Goal: Task Accomplishment & Management: Complete application form

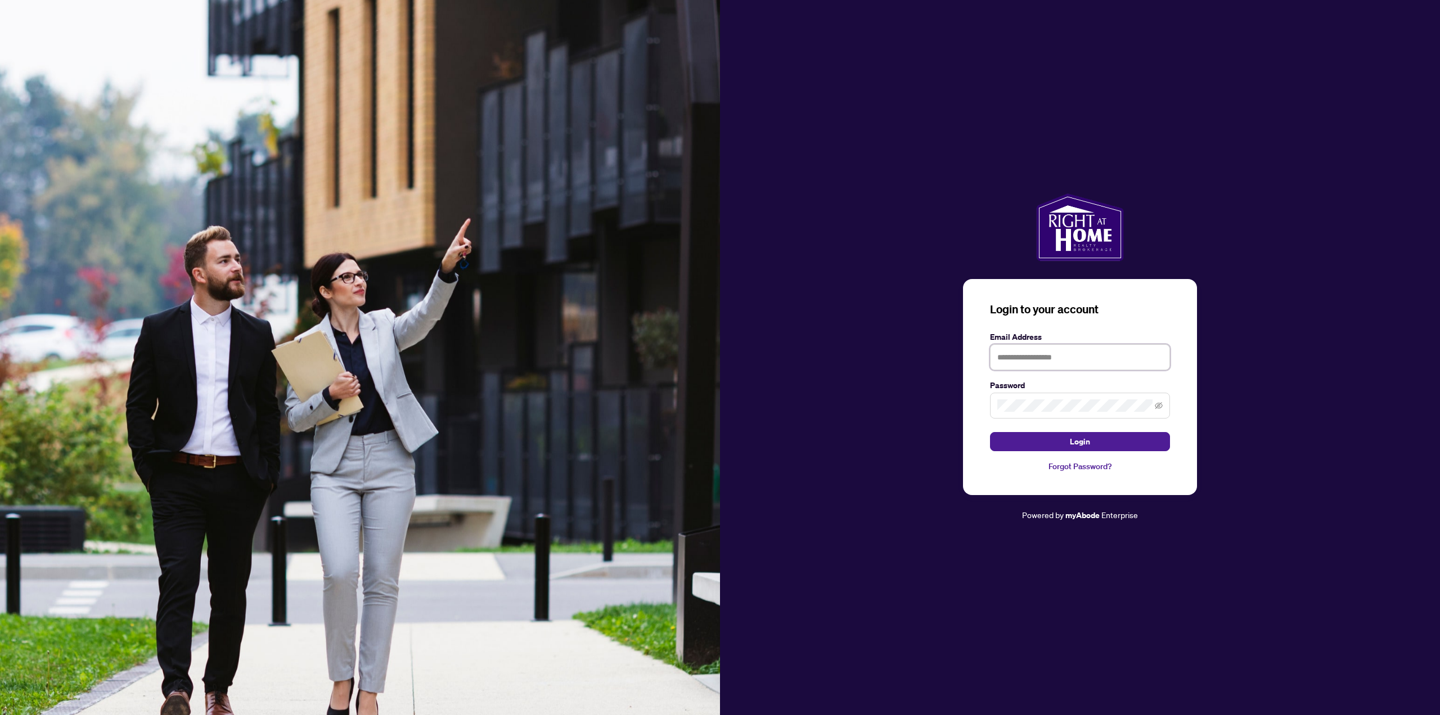
click at [1014, 353] on input "text" at bounding box center [1080, 357] width 180 height 26
type input "**********"
click at [1073, 442] on span "Login" at bounding box center [1080, 442] width 20 height 18
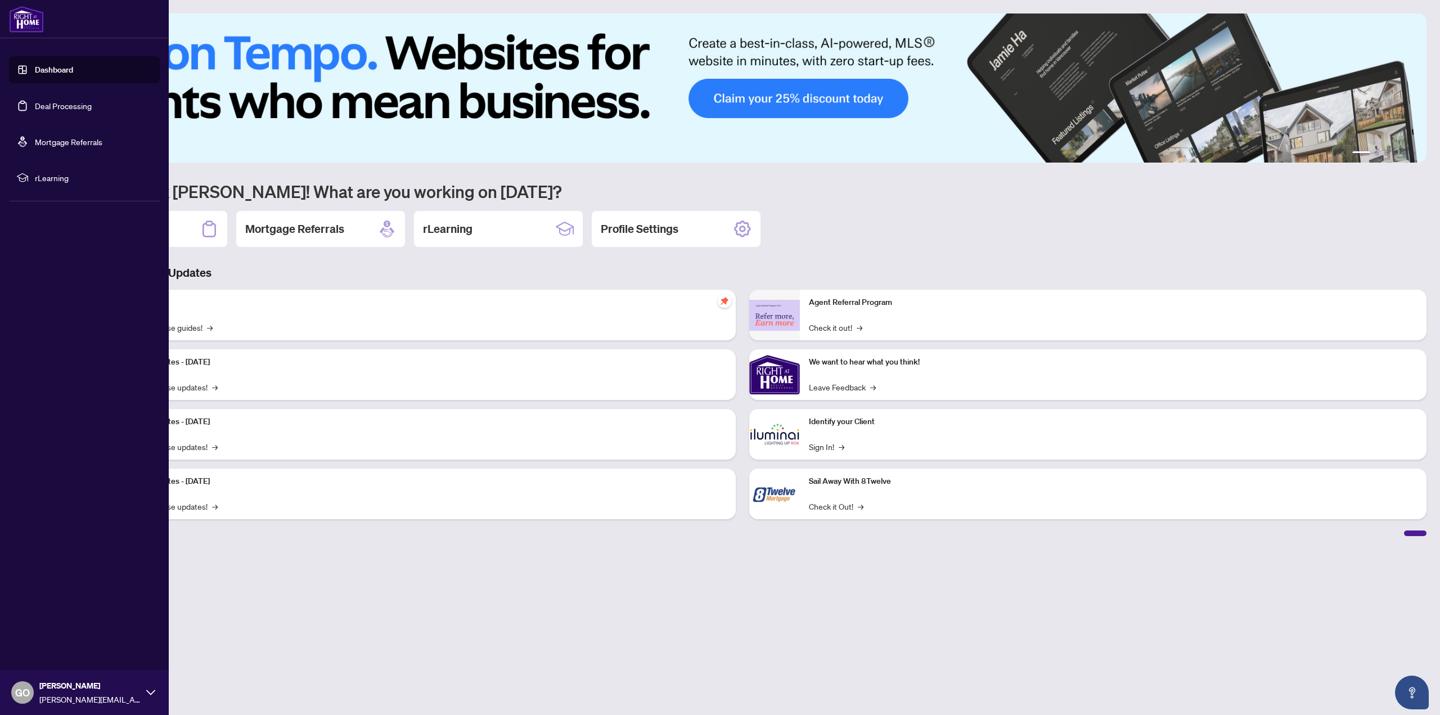
click at [53, 67] on link "Dashboard" at bounding box center [54, 70] width 38 height 10
click at [43, 102] on link "Deal Processing" at bounding box center [63, 106] width 57 height 10
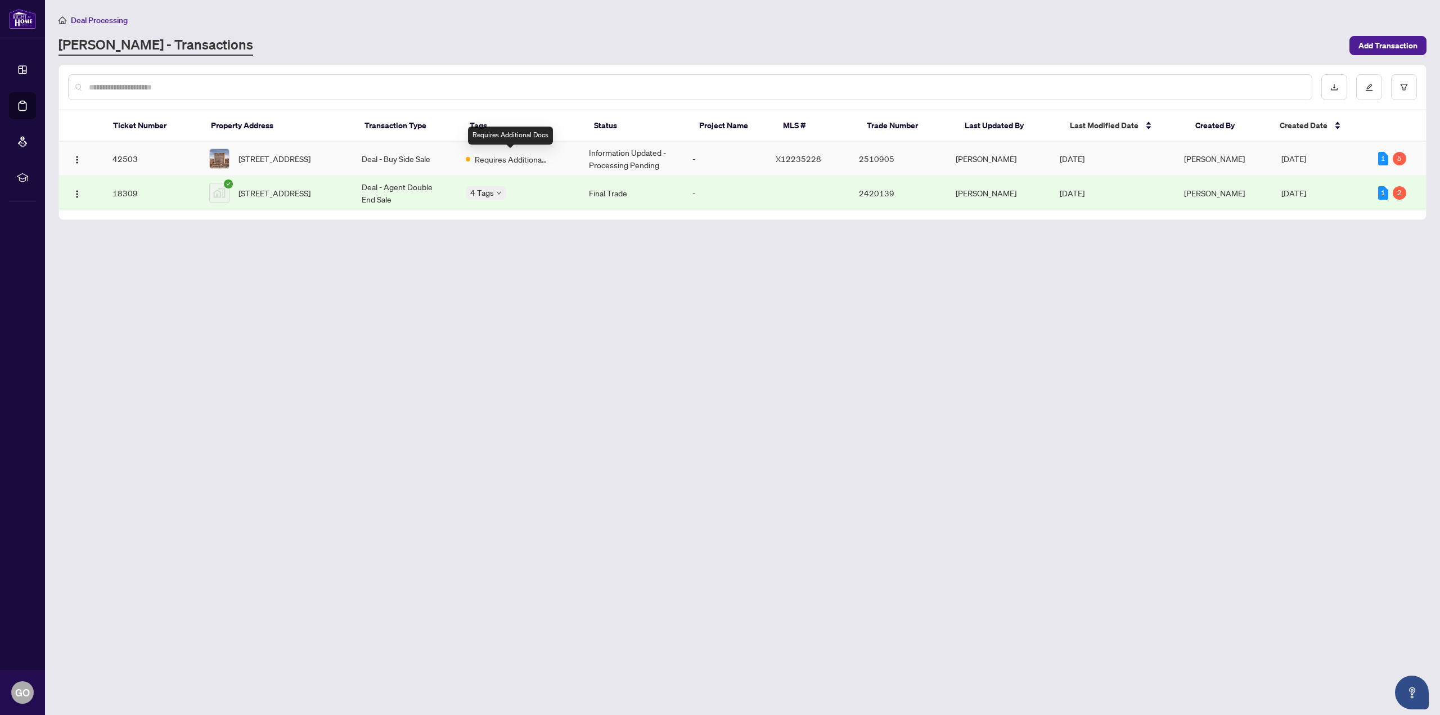
click at [548, 155] on span "Requires Additional Docs" at bounding box center [511, 159] width 73 height 12
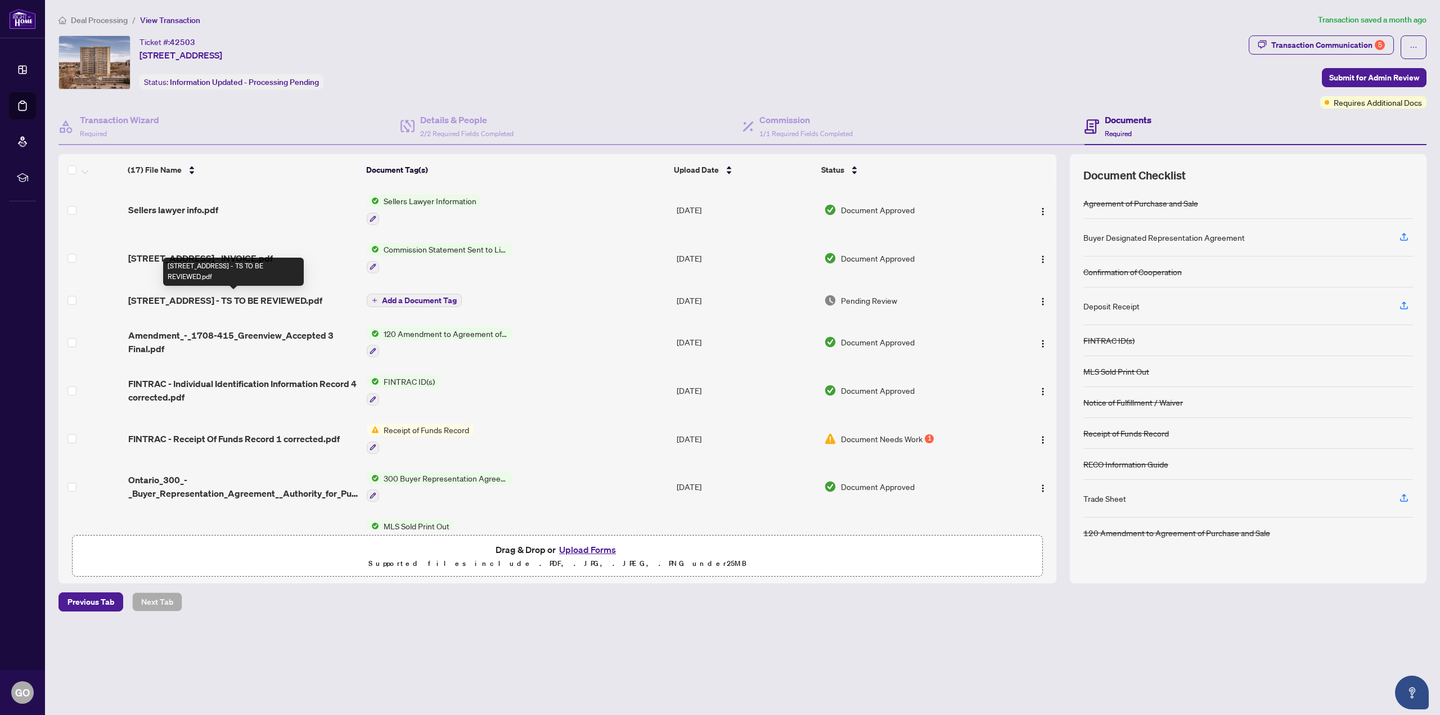
click at [268, 296] on span "[STREET_ADDRESS] - TS TO BE REVIEWED.pdf" at bounding box center [225, 301] width 194 height 14
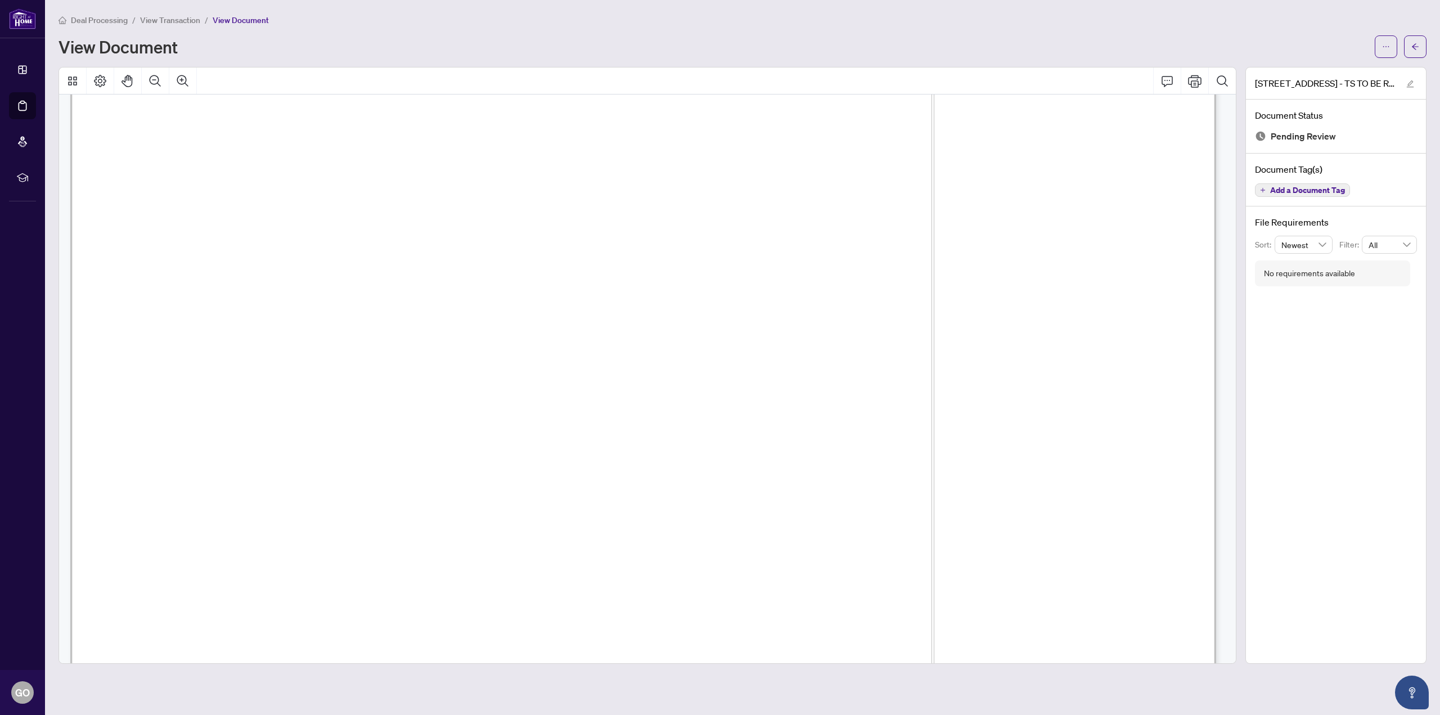
scroll to position [113, 0]
click at [1388, 42] on span "button" at bounding box center [1386, 47] width 8 height 18
click at [1318, 73] on span "Download" at bounding box center [1346, 71] width 86 height 12
click at [1416, 46] on icon "arrow-left" at bounding box center [1416, 47] width 8 height 8
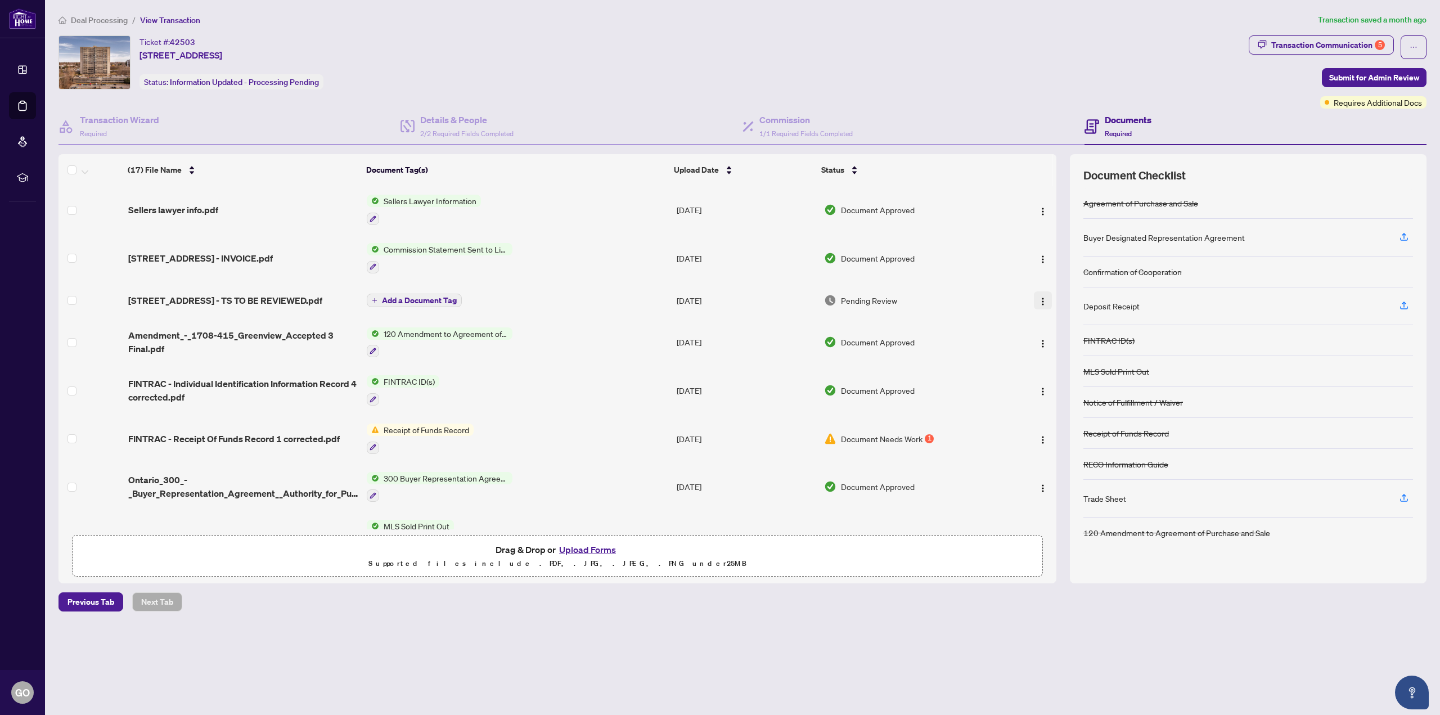
click at [1042, 298] on img "button" at bounding box center [1043, 301] width 9 height 9
click at [592, 549] on button "Upload Forms" at bounding box center [588, 549] width 64 height 15
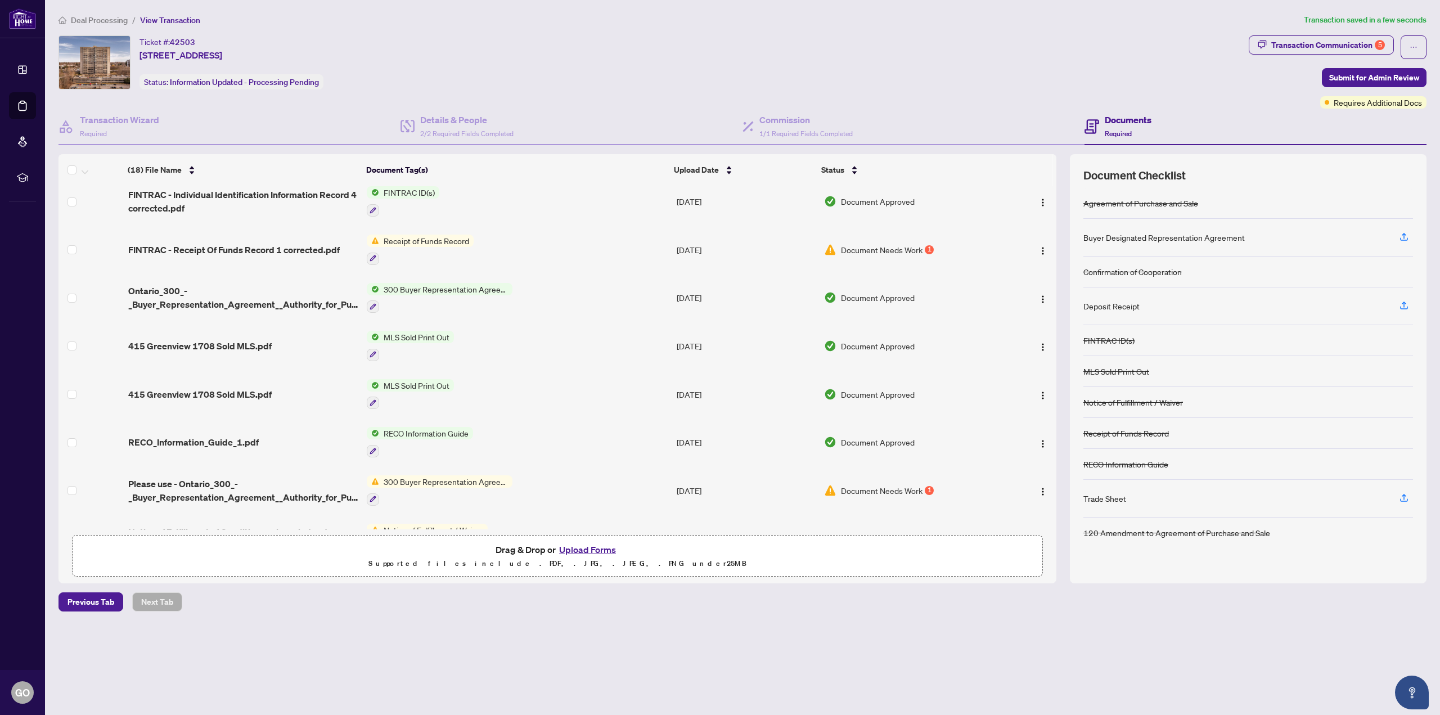
scroll to position [281, 0]
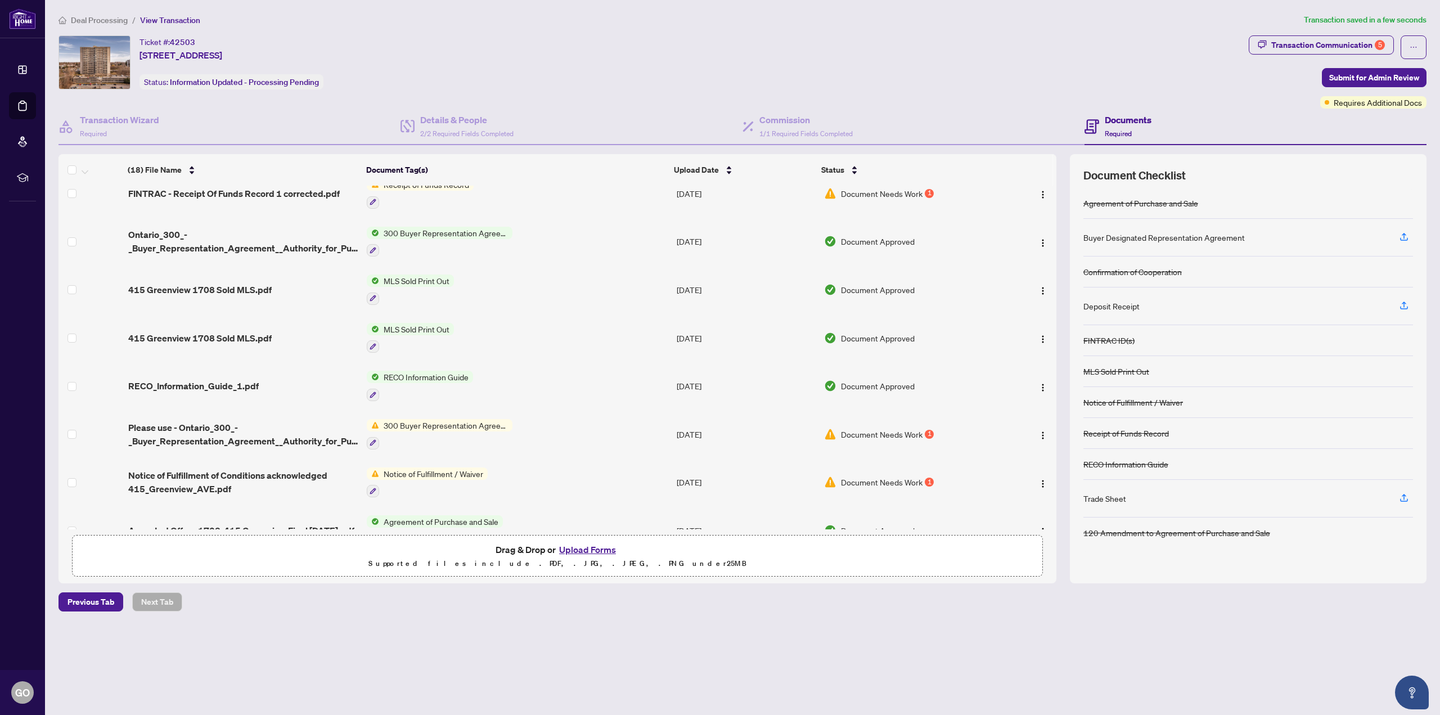
click at [421, 472] on span "Notice of Fulfillment / Waiver" at bounding box center [433, 474] width 109 height 12
click at [1039, 479] on img "button" at bounding box center [1043, 483] width 9 height 9
click at [1067, 504] on span "View Document" at bounding box center [1093, 502] width 107 height 12
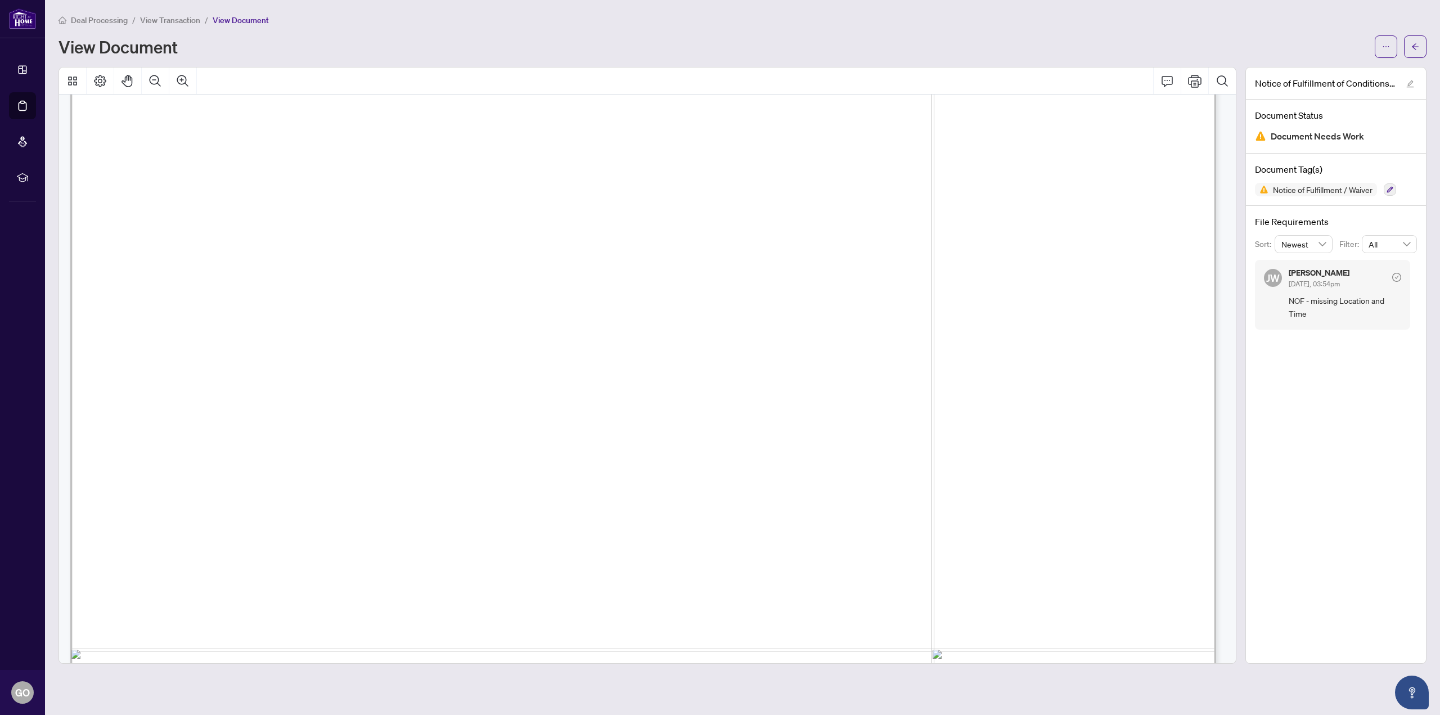
scroll to position [214, 0]
click at [389, 538] on span "the time period stated herein." at bounding box center [269, 545] width 239 height 14
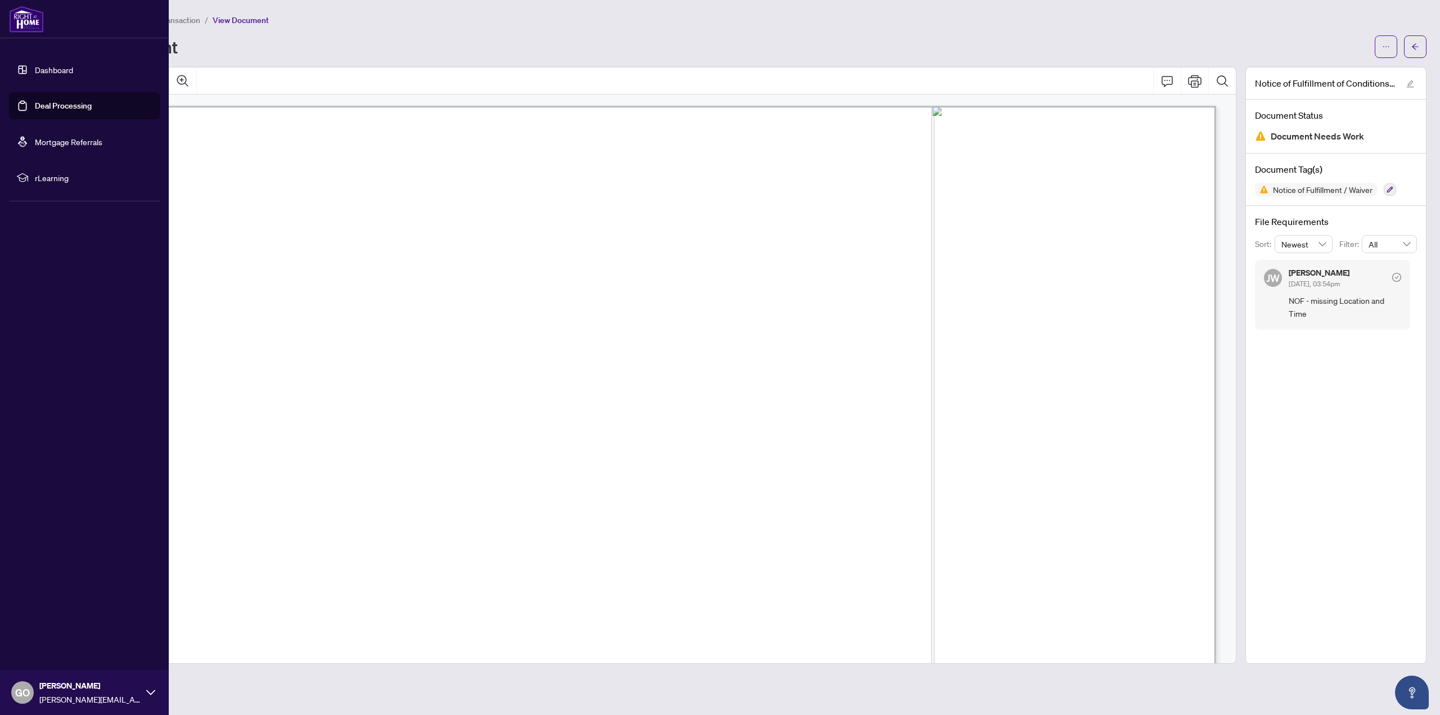
click at [56, 105] on link "Deal Processing" at bounding box center [63, 106] width 57 height 10
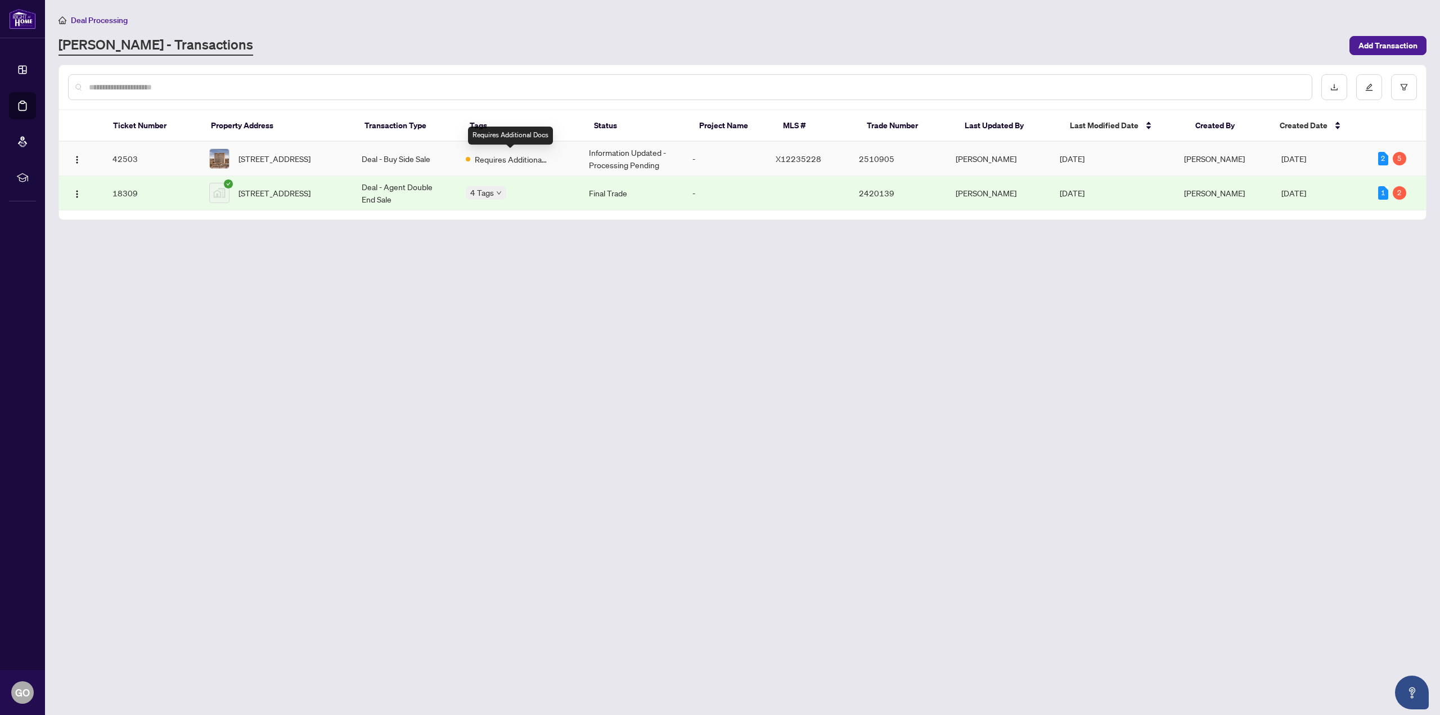
click at [489, 156] on span "Requires Additional Docs" at bounding box center [511, 159] width 73 height 12
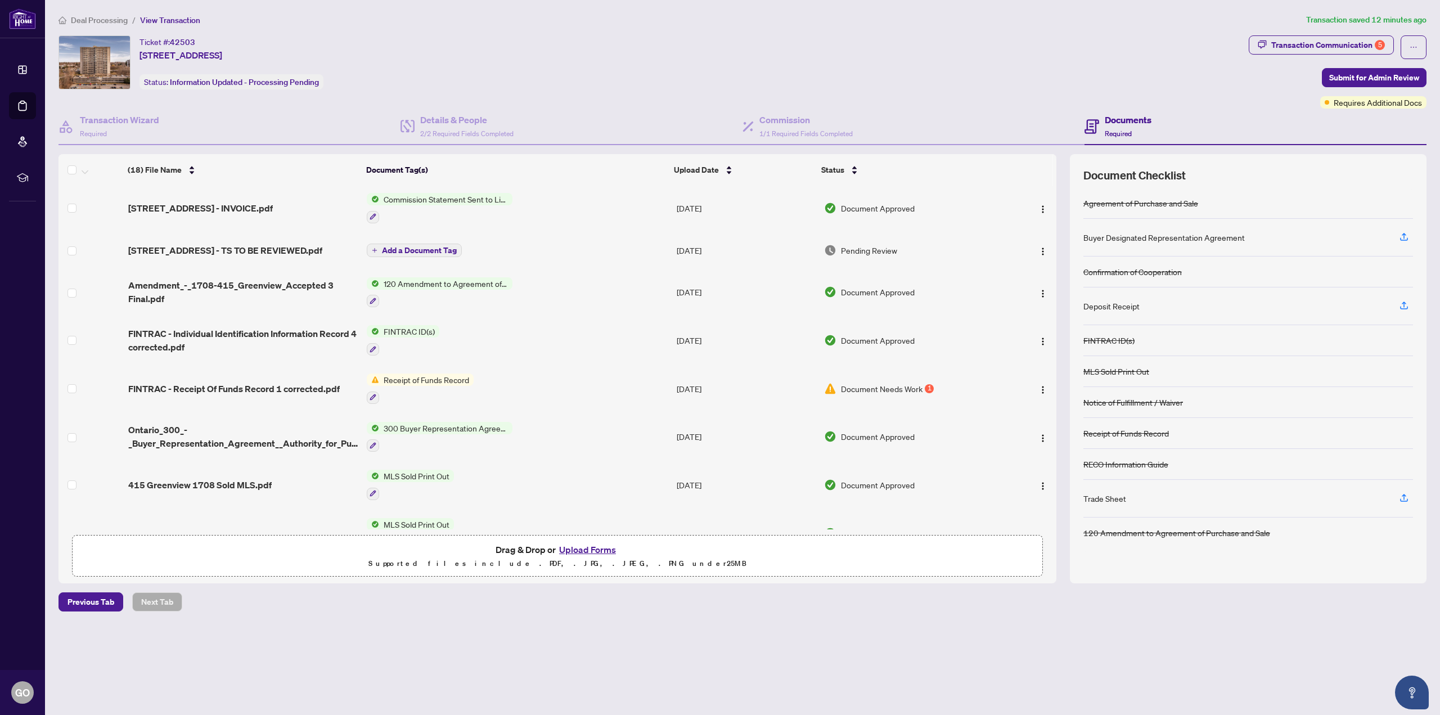
scroll to position [113, 0]
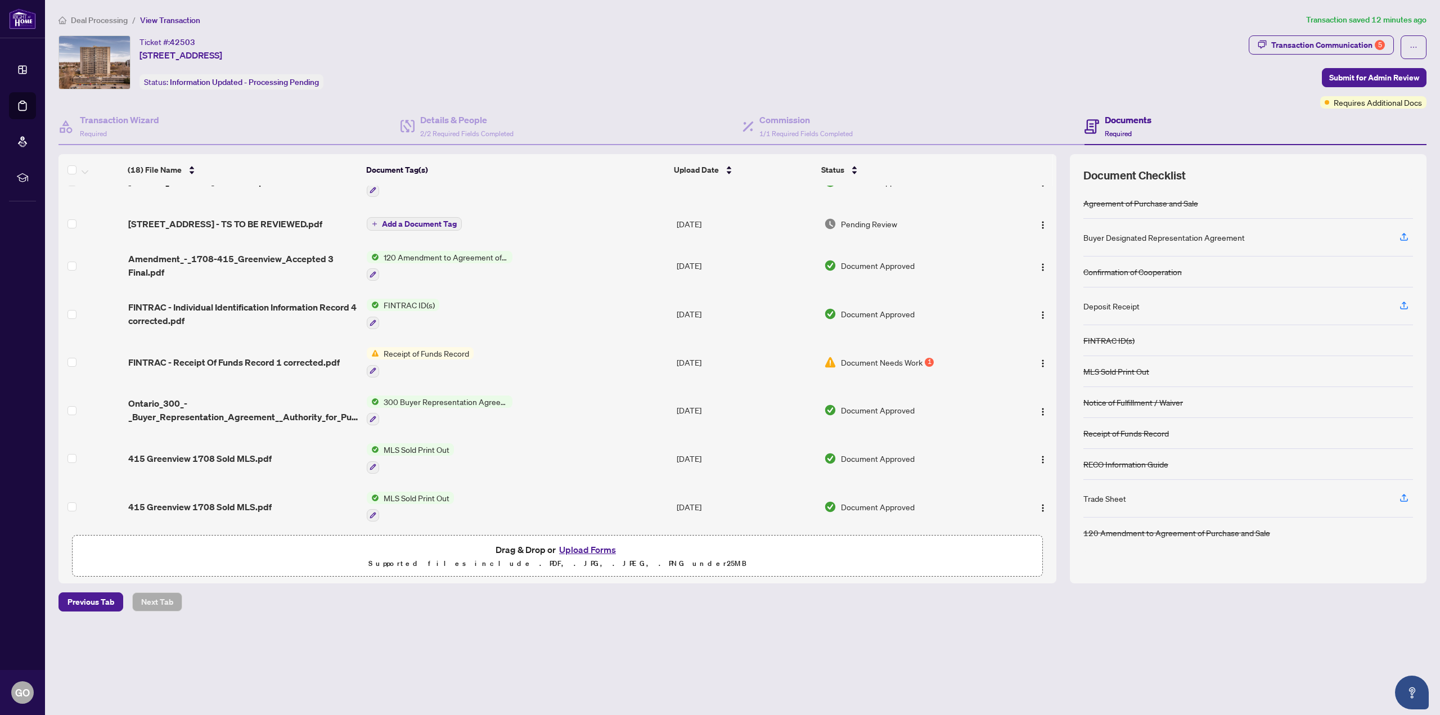
click at [585, 549] on button "Upload Forms" at bounding box center [588, 549] width 64 height 15
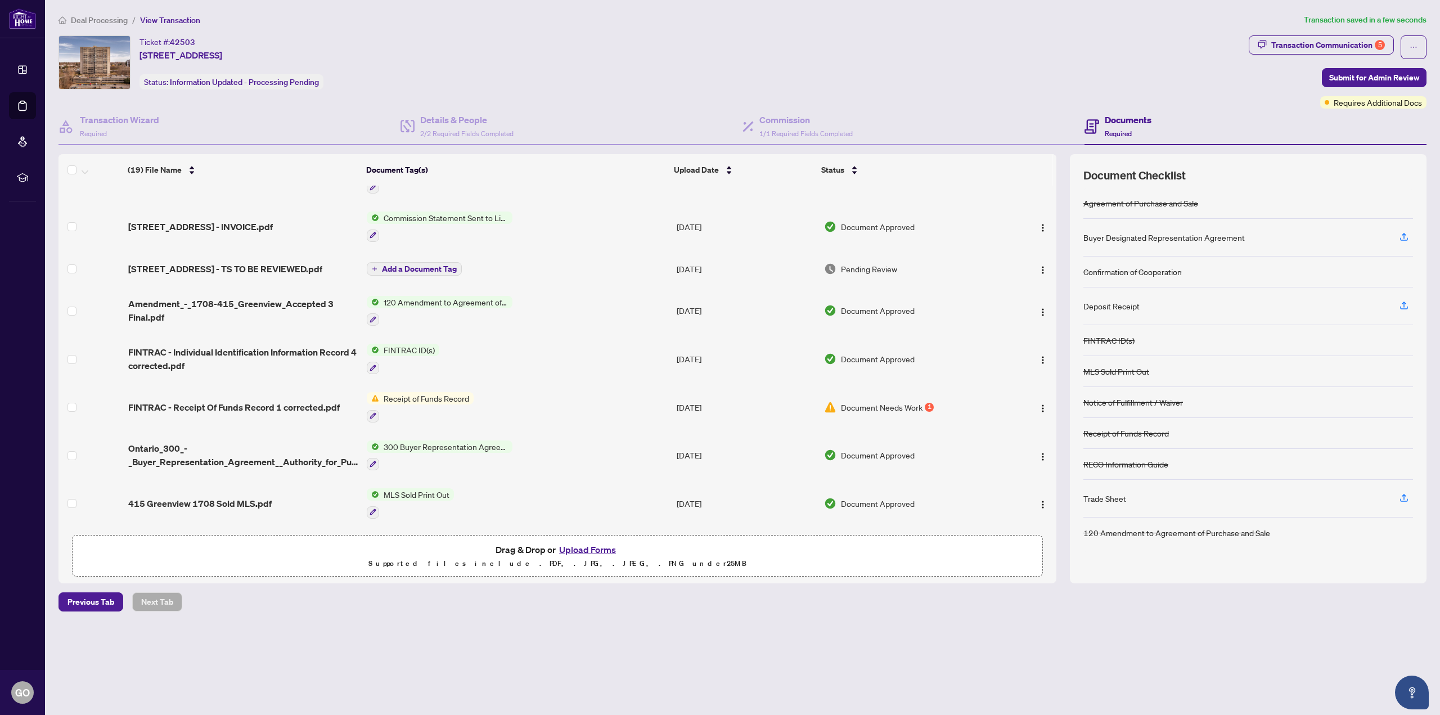
click at [855, 404] on span "Document Needs Work" at bounding box center [882, 407] width 82 height 12
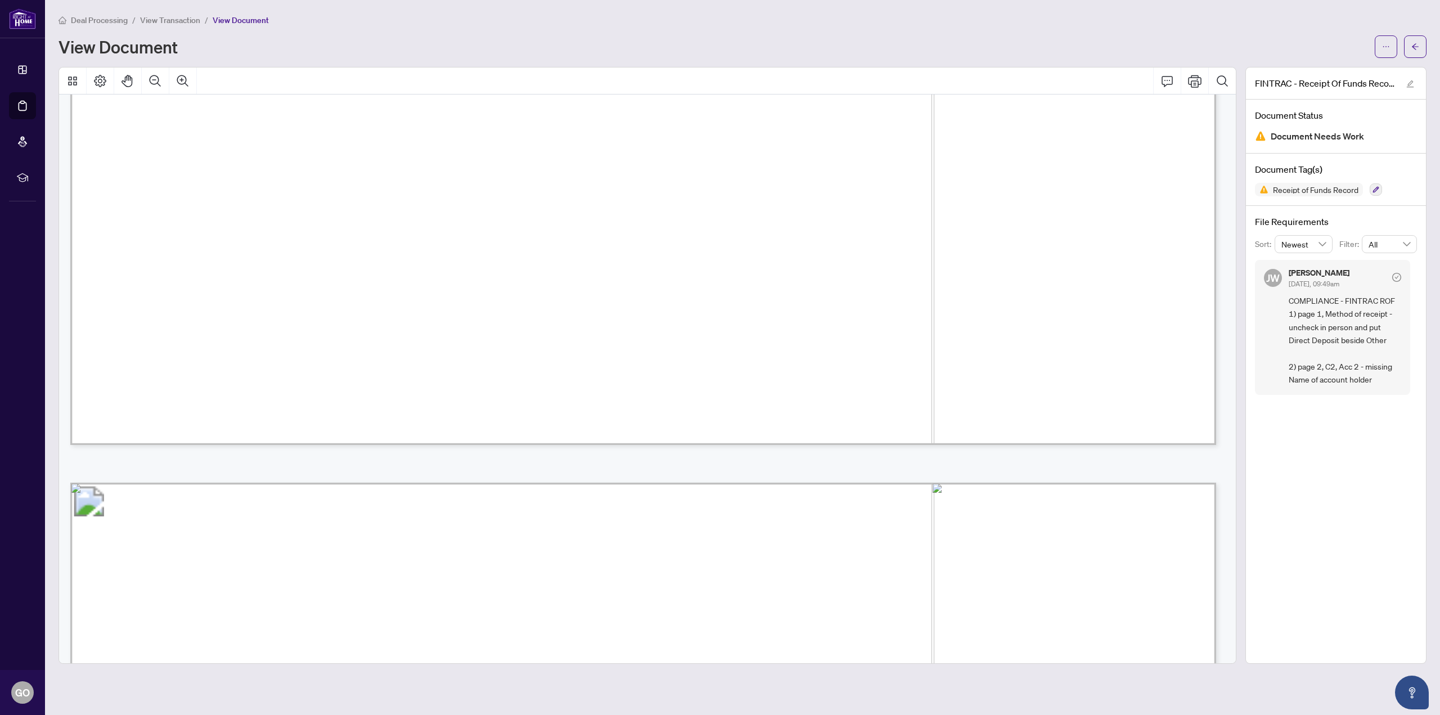
scroll to position [956, 0]
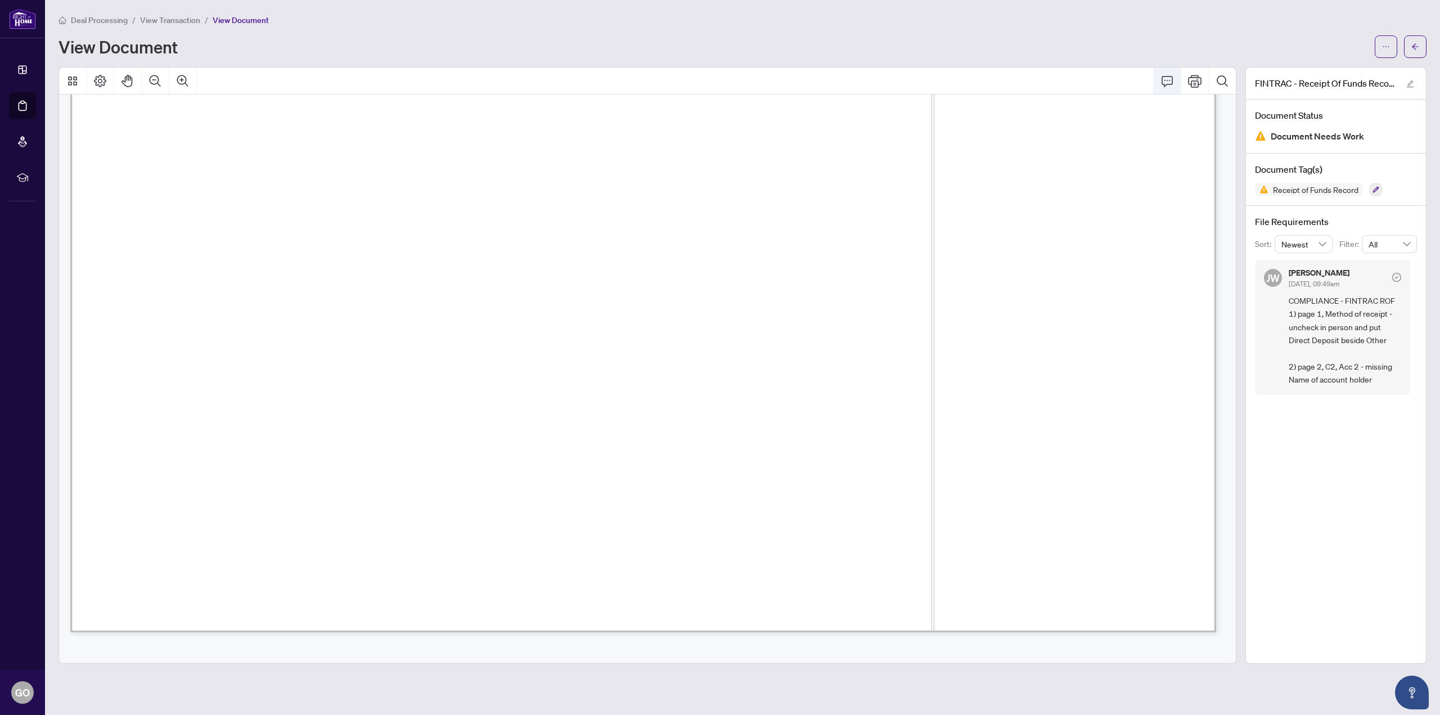
click at [1166, 76] on icon "Comment" at bounding box center [1167, 81] width 11 height 11
click at [246, 465] on icon "Save" at bounding box center [246, 462] width 11 height 11
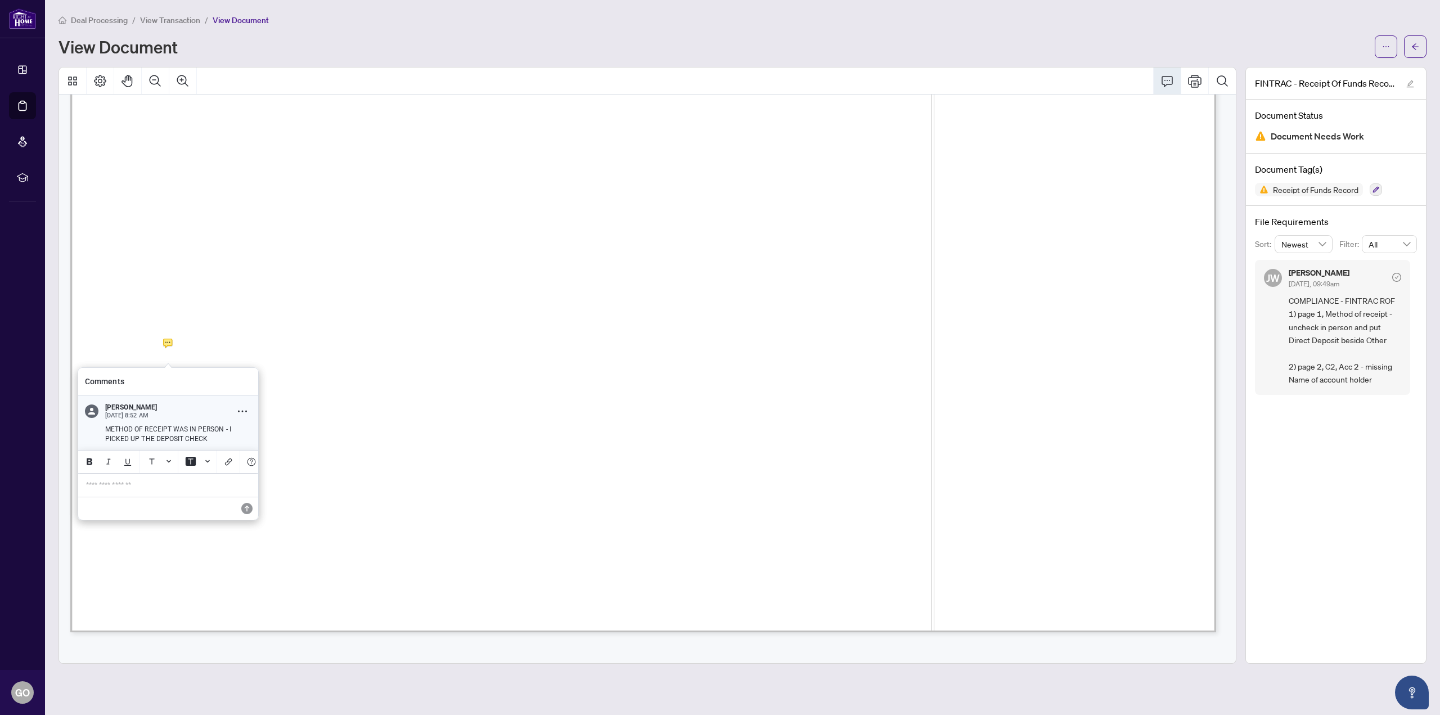
click at [120, 490] on p "**********" at bounding box center [168, 485] width 164 height 10
click at [89, 487] on span "**********" at bounding box center [107, 485] width 42 height 8
click at [246, 511] on icon "Save" at bounding box center [246, 508] width 11 height 11
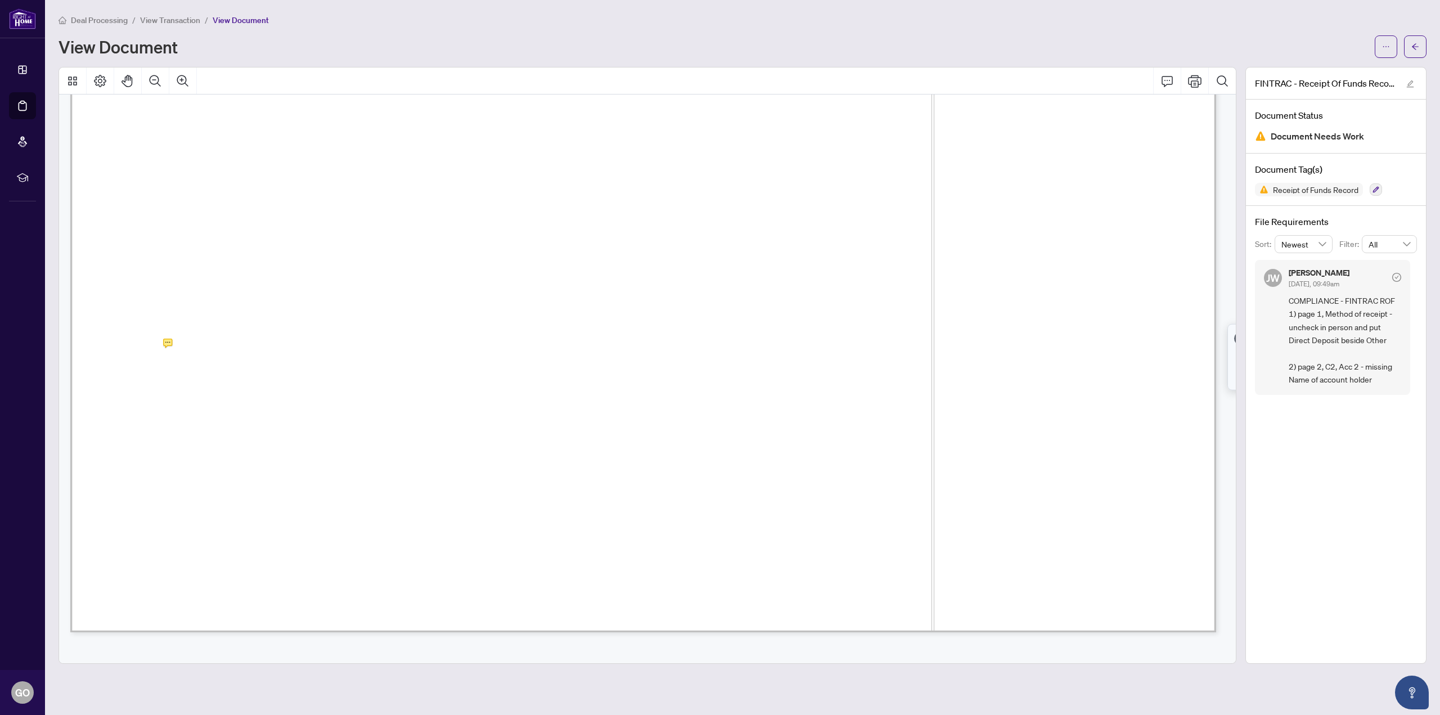
click at [174, 20] on span "View Transaction" at bounding box center [170, 20] width 60 height 10
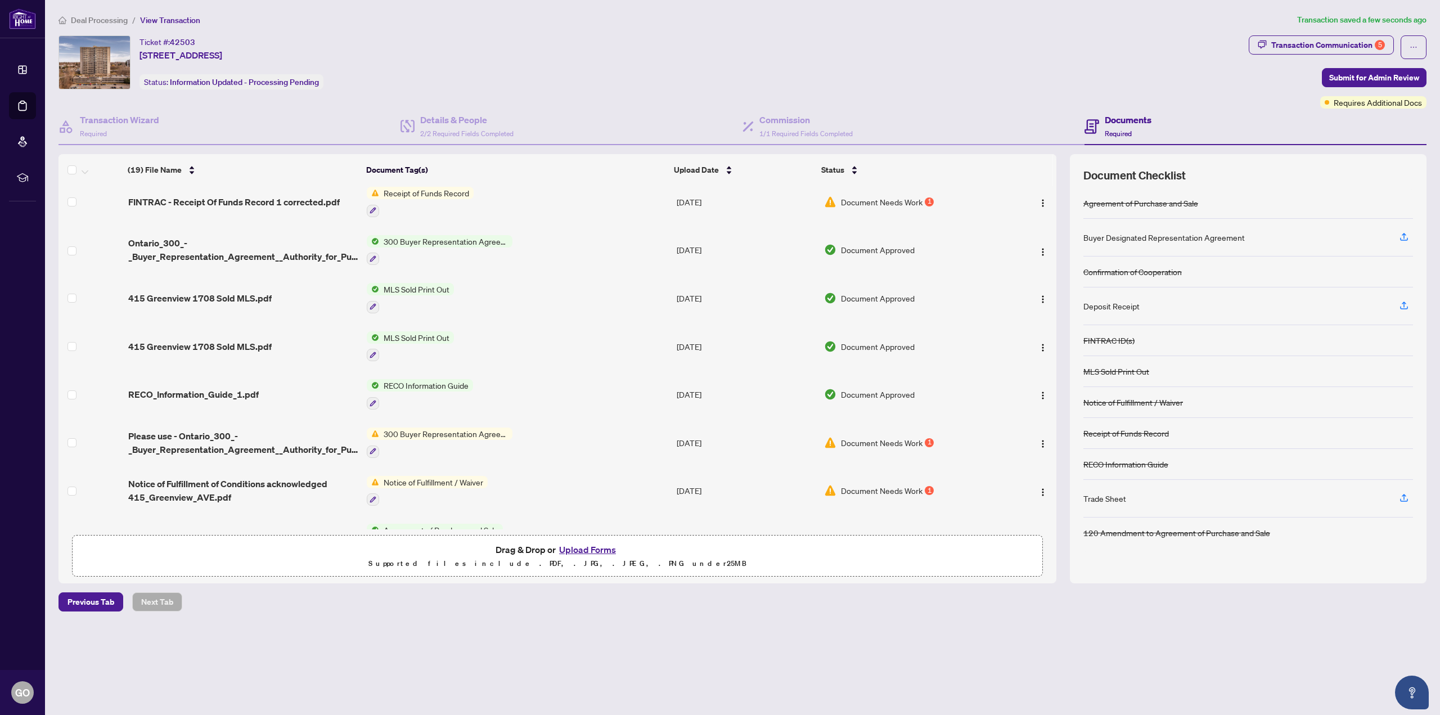
scroll to position [338, 0]
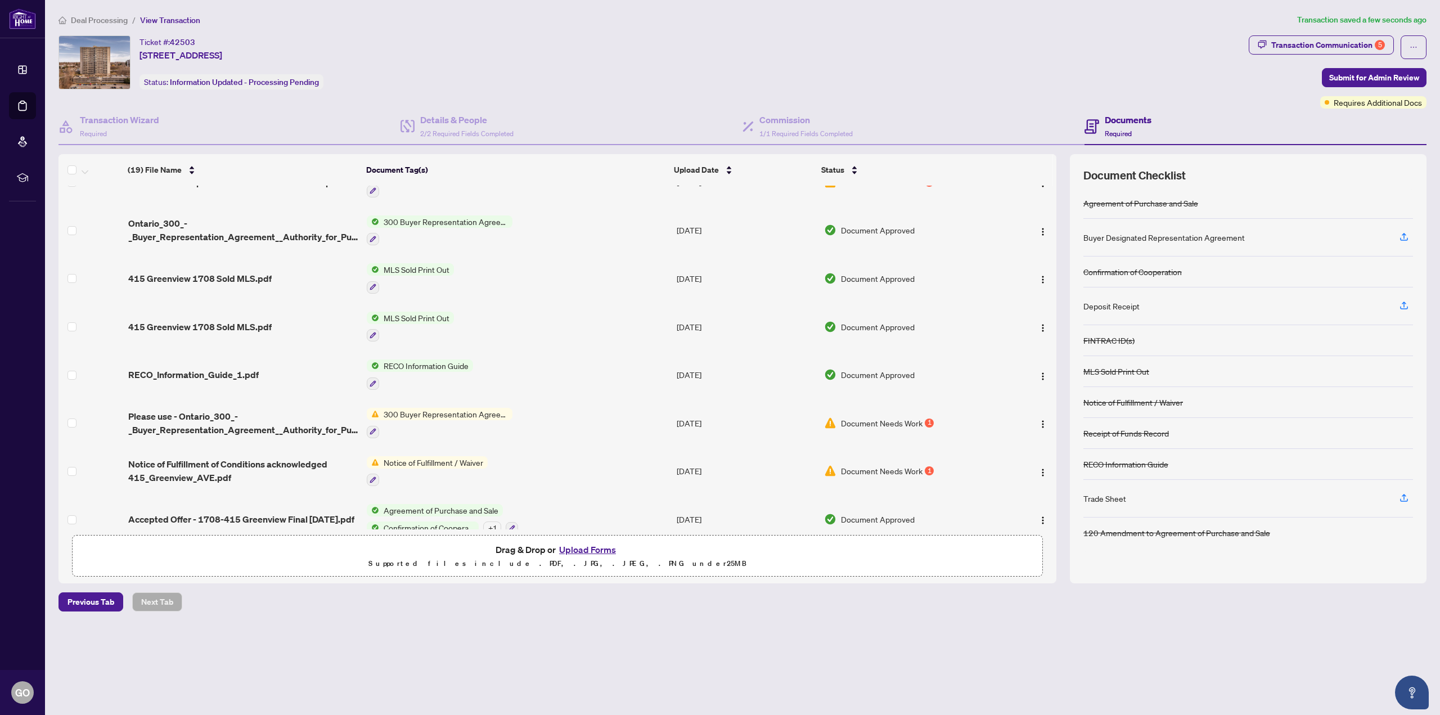
click at [883, 417] on span "Document Needs Work" at bounding box center [882, 423] width 82 height 12
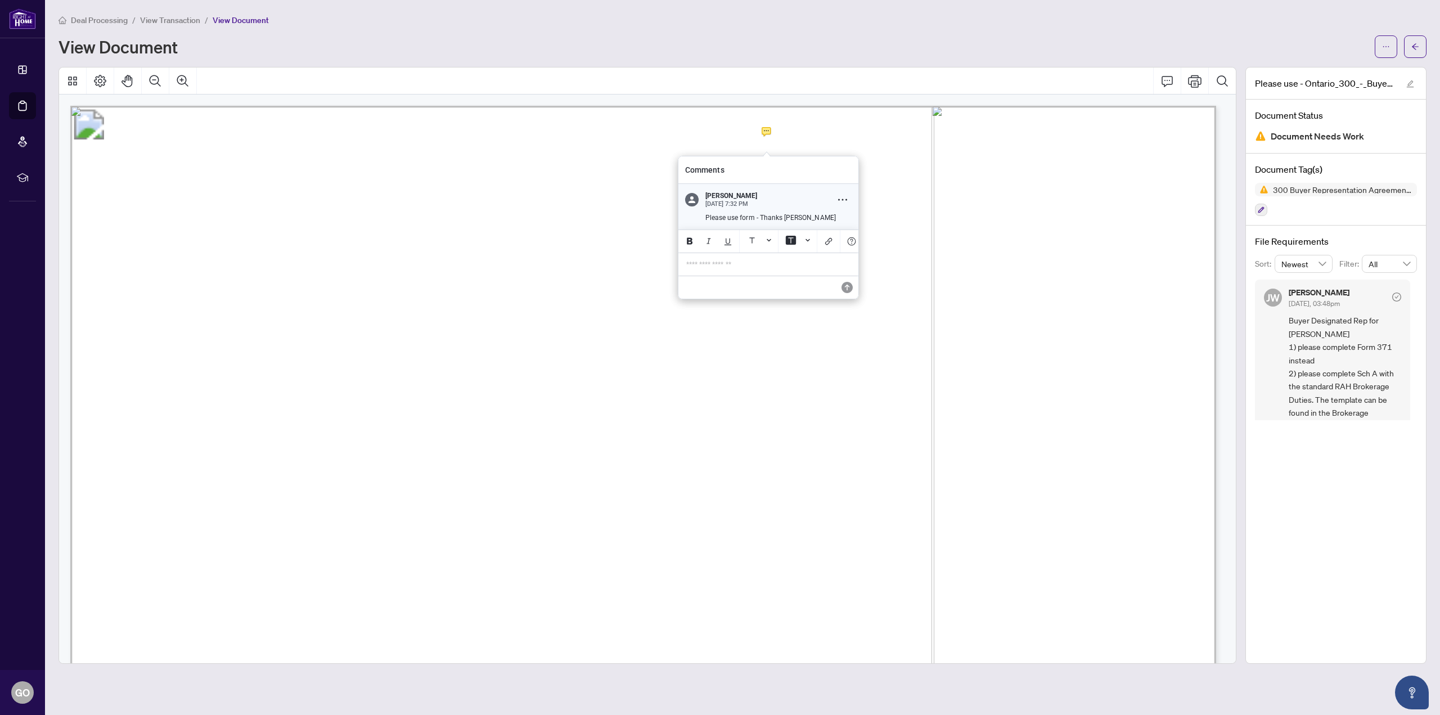
click at [713, 266] on p "**********" at bounding box center [768, 265] width 164 height 10
click at [689, 265] on span "**********" at bounding box center [738, 264] width 105 height 8
click at [829, 269] on p "**********" at bounding box center [768, 265] width 164 height 10
click at [846, 303] on icon "Save" at bounding box center [845, 296] width 11 height 11
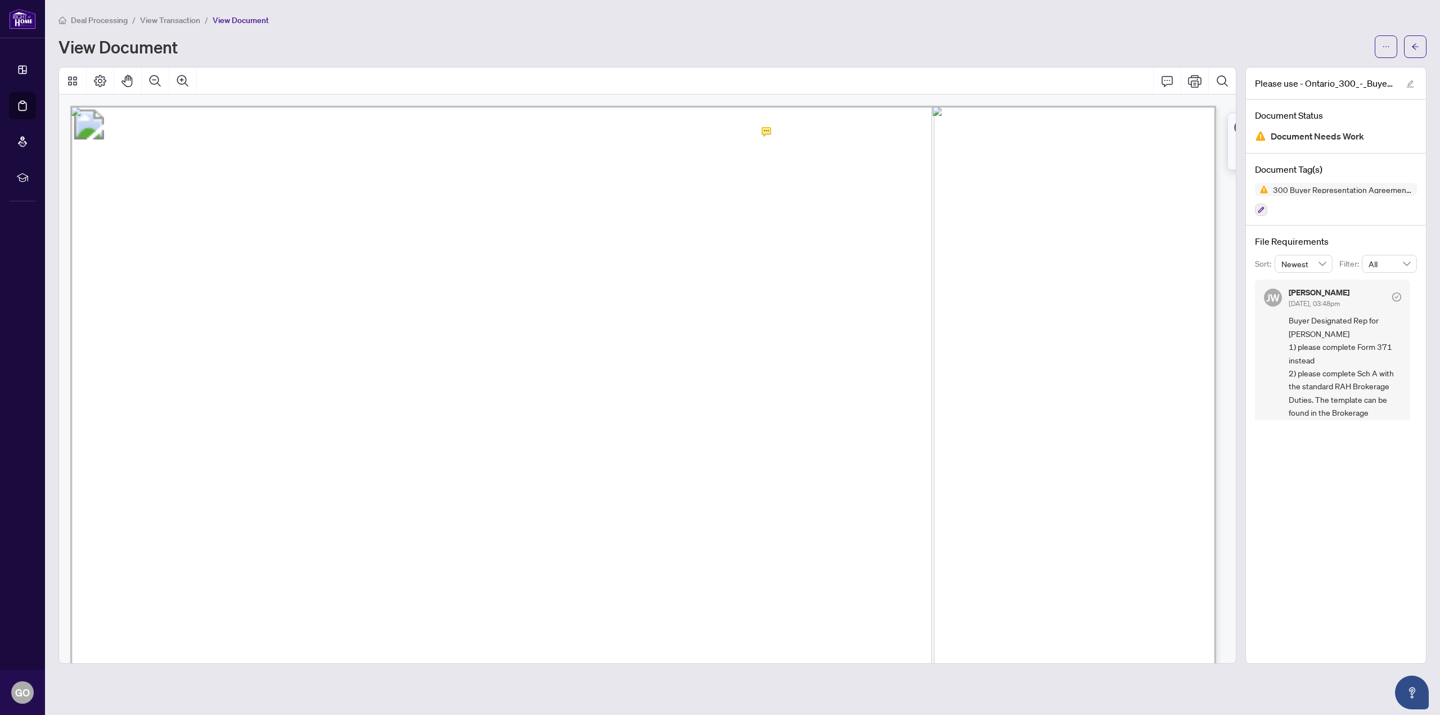
click at [173, 21] on span "View Transaction" at bounding box center [170, 20] width 60 height 10
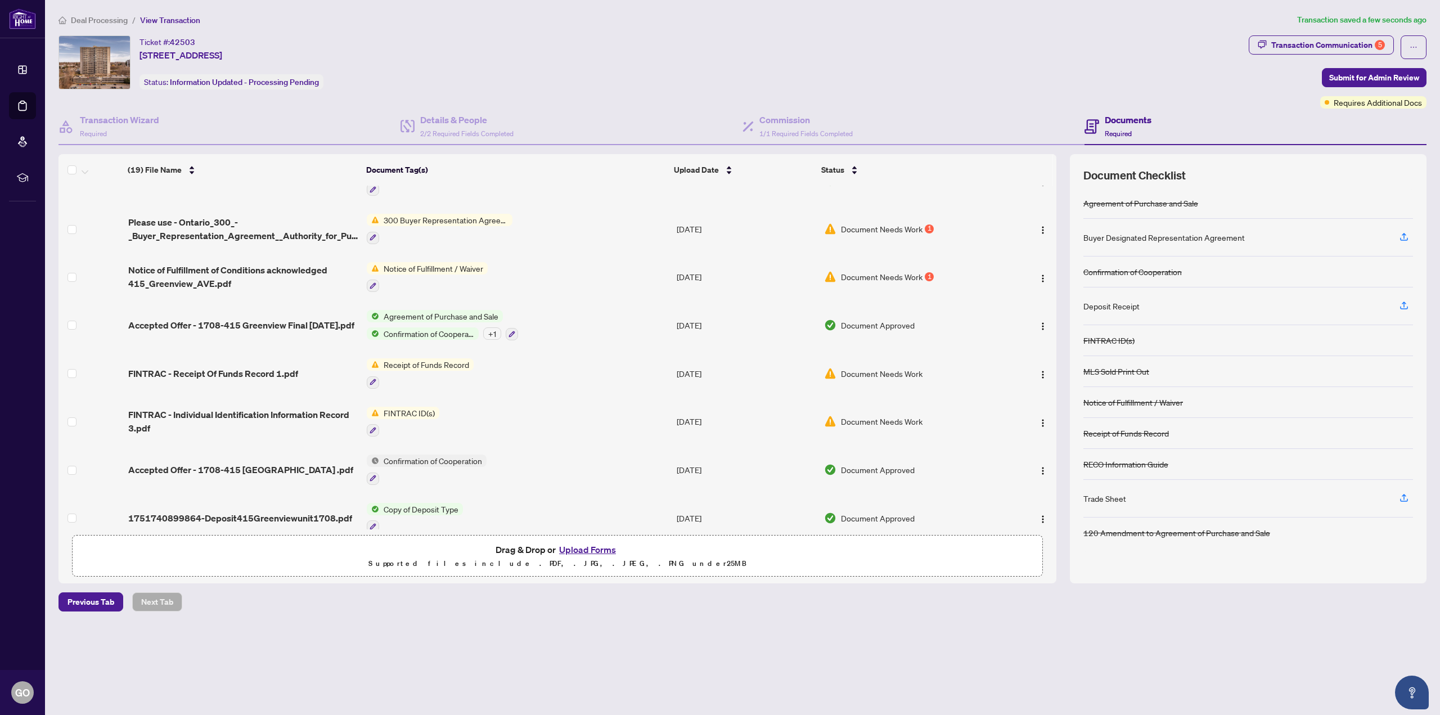
scroll to position [545, 0]
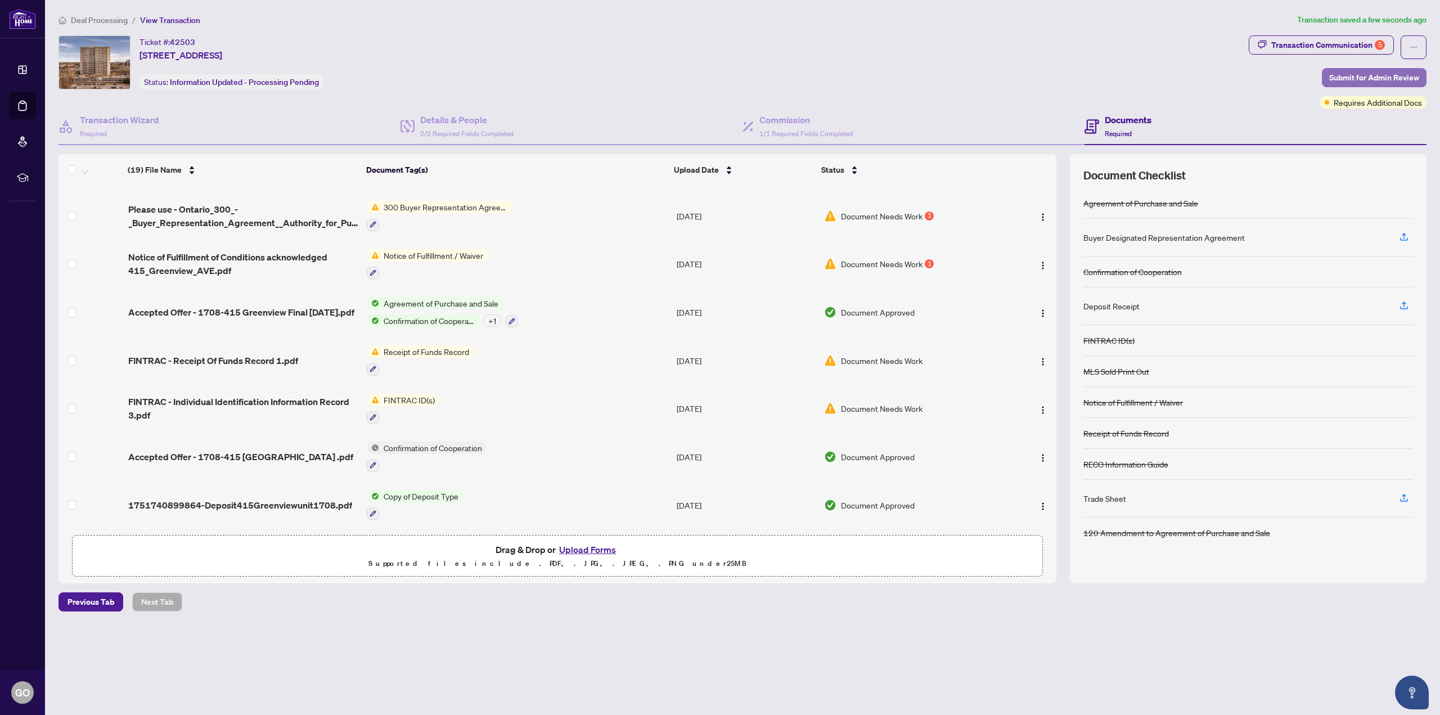
click at [1387, 76] on span "Submit for Admin Review" at bounding box center [1374, 78] width 90 height 18
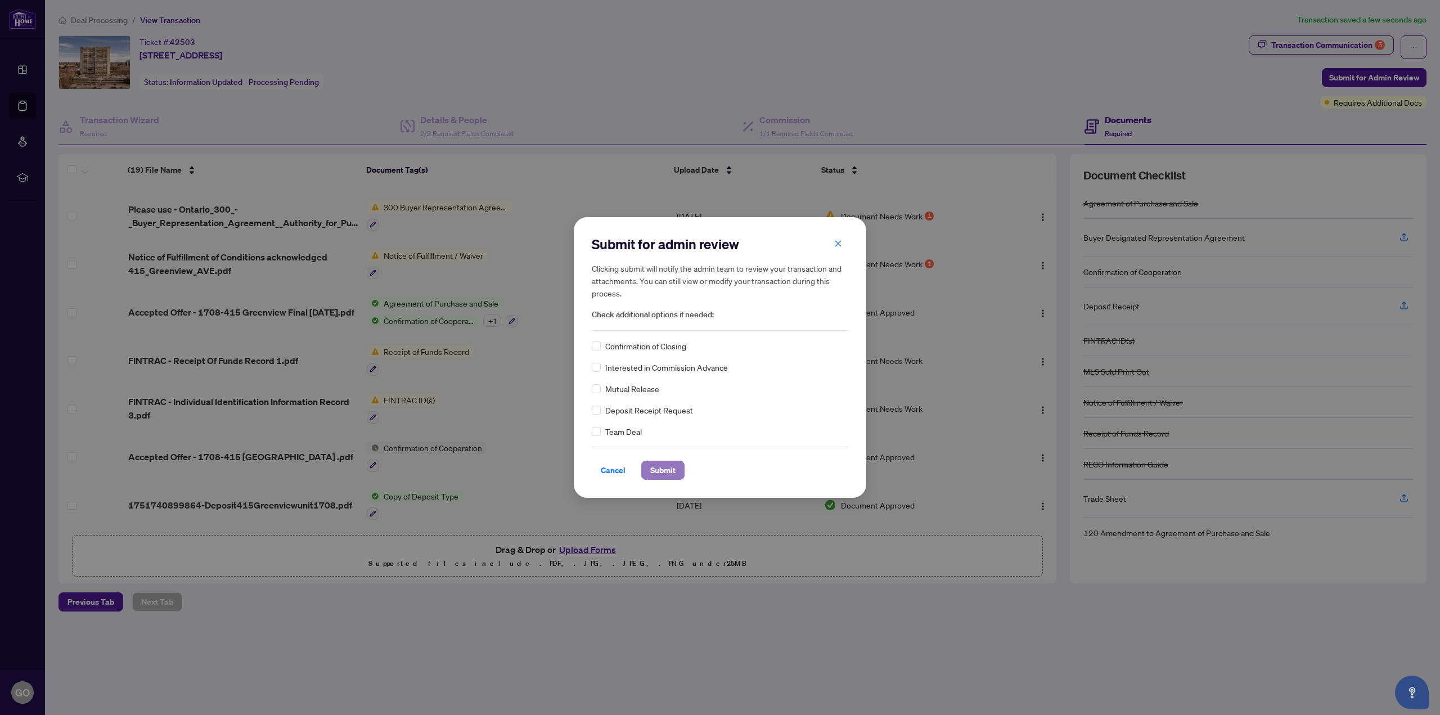
click at [661, 468] on span "Submit" at bounding box center [662, 470] width 25 height 18
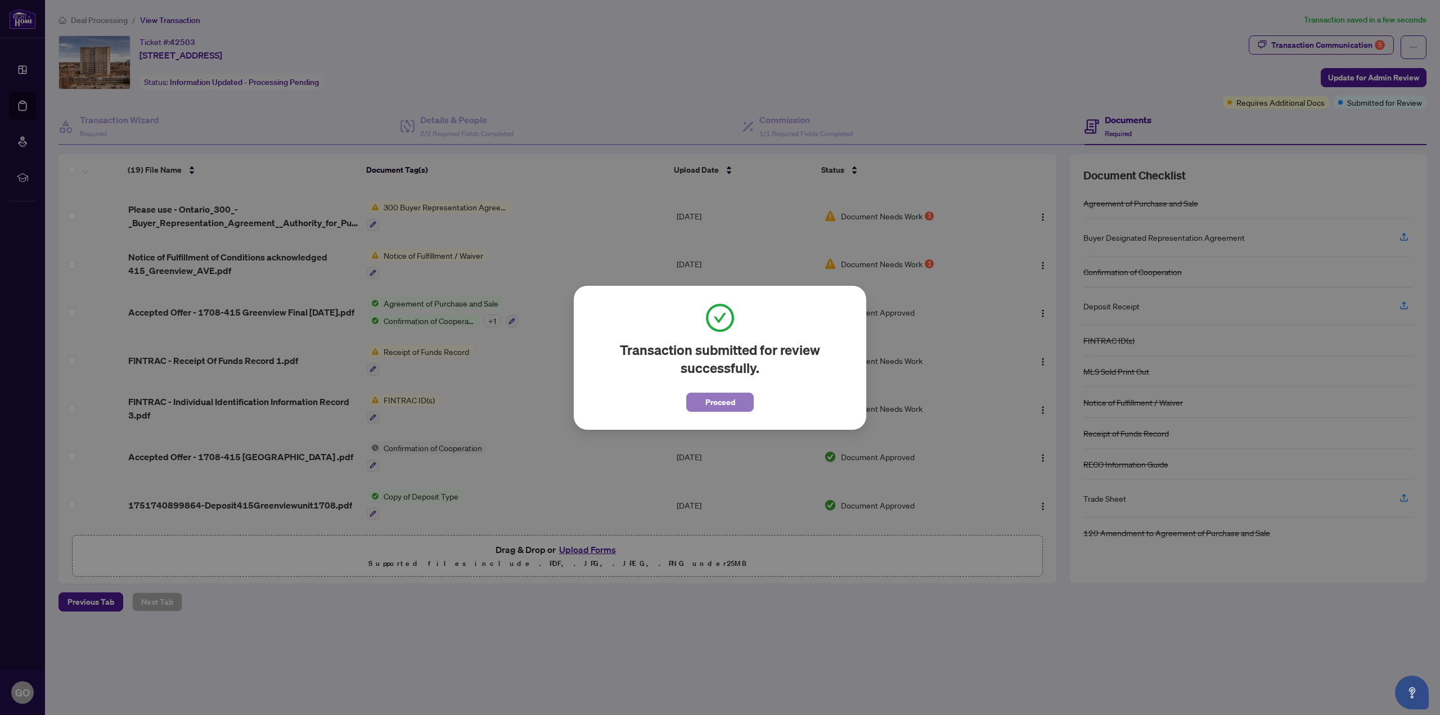
click at [722, 402] on span "Proceed" at bounding box center [720, 402] width 30 height 18
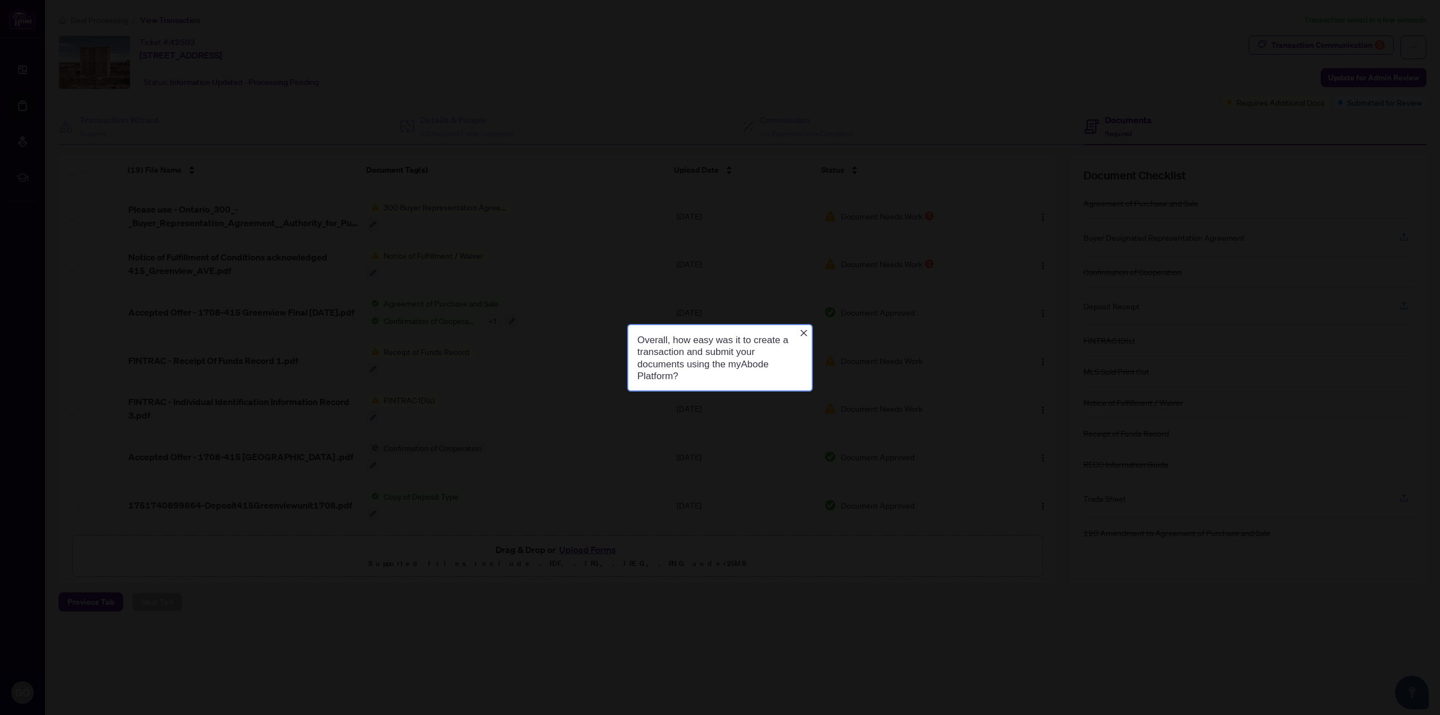
scroll to position [0, 0]
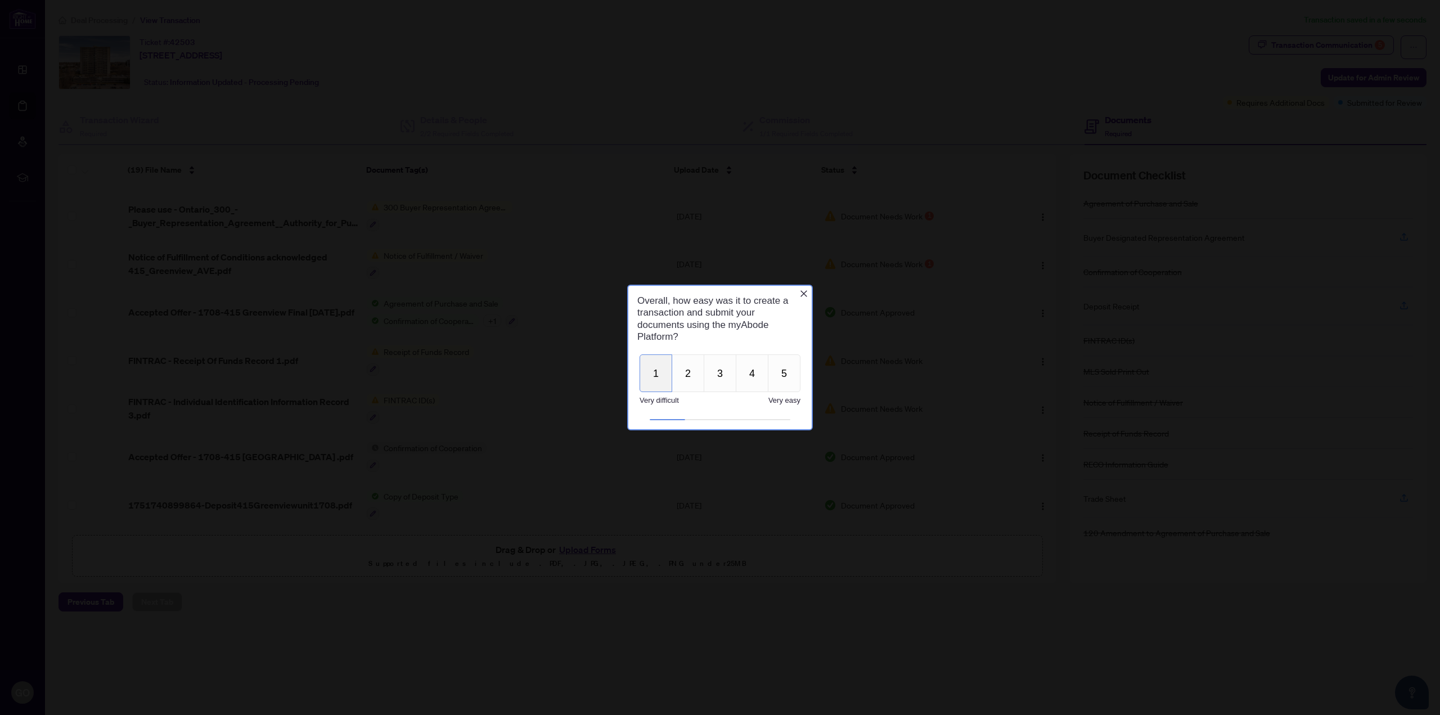
click at [652, 366] on button "1" at bounding box center [656, 373] width 33 height 38
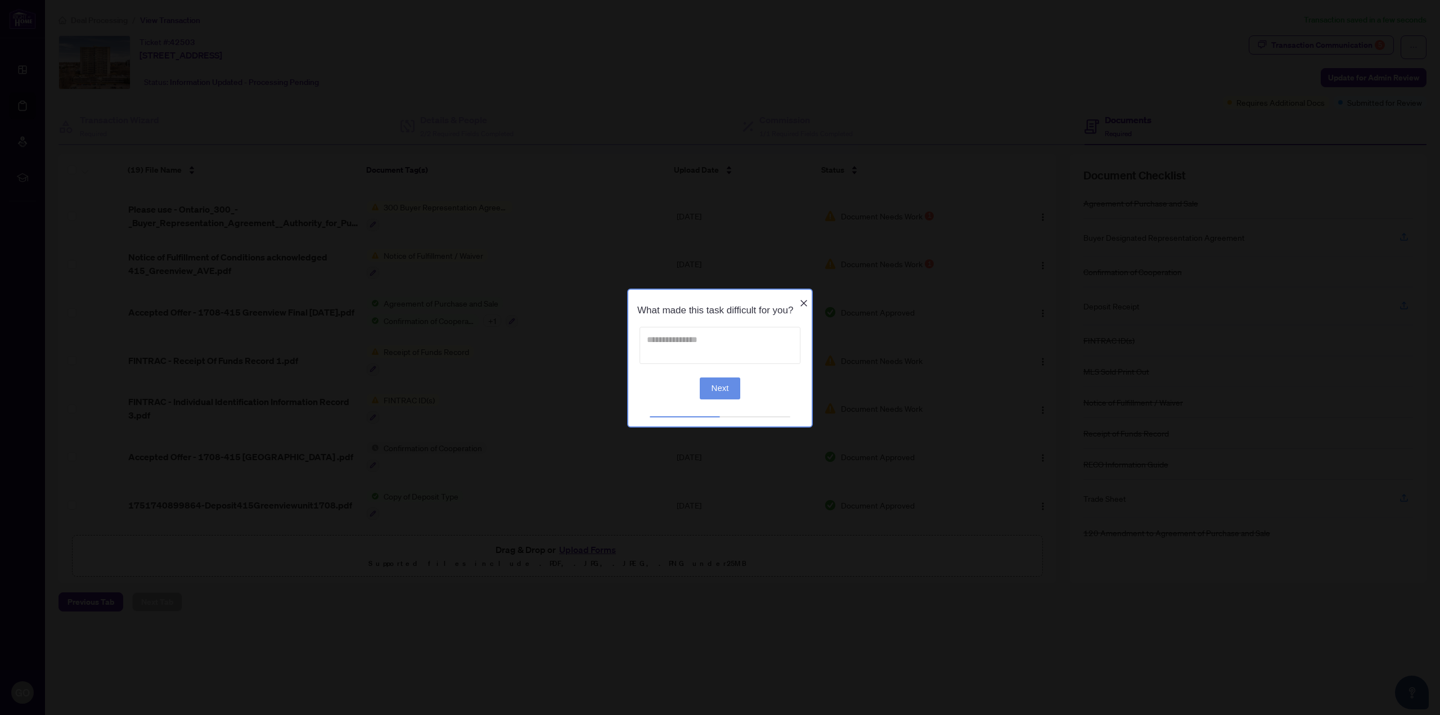
click at [664, 348] on textarea at bounding box center [720, 344] width 161 height 37
type textarea "*"
type textarea "**********"
click at [720, 388] on button "Next" at bounding box center [720, 388] width 41 height 22
